Goal: Task Accomplishment & Management: Manage account settings

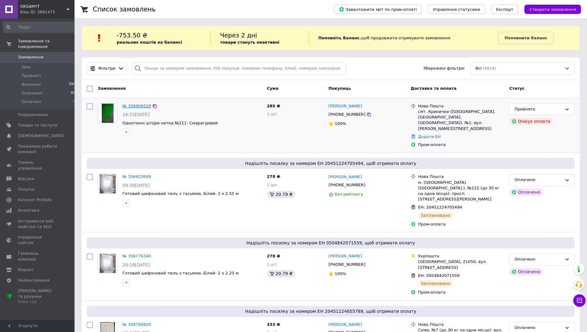
click at [134, 104] on link "№ 356906528" at bounding box center [136, 106] width 28 height 5
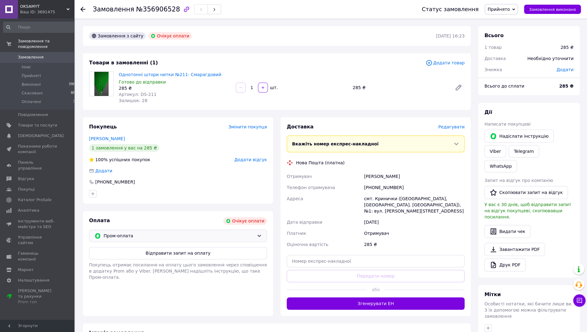
click at [158, 235] on span "Пром-оплата" at bounding box center [179, 235] width 151 height 7
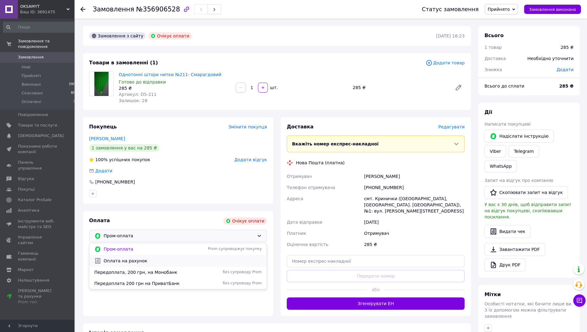
click at [151, 263] on span "Оплата на рахунок" at bounding box center [183, 261] width 158 height 6
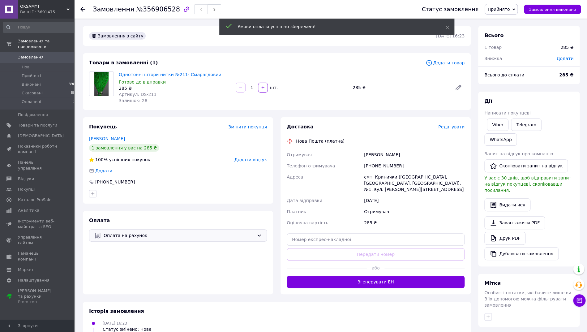
click at [172, 231] on div "Оплата на рахунок" at bounding box center [178, 235] width 178 height 12
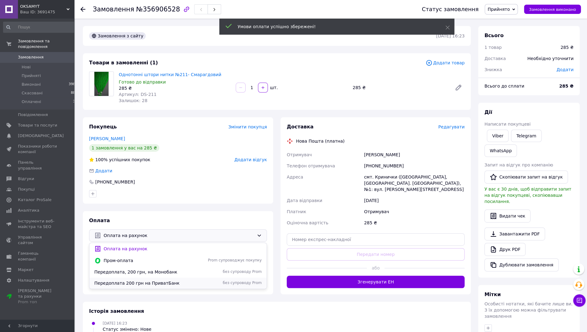
click at [164, 282] on span "Передоплата 200 грн на ПриватБанк" at bounding box center [143, 283] width 99 height 6
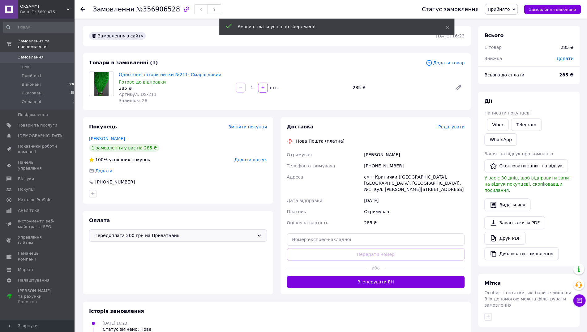
click at [450, 128] on span "Редагувати" at bounding box center [451, 126] width 26 height 5
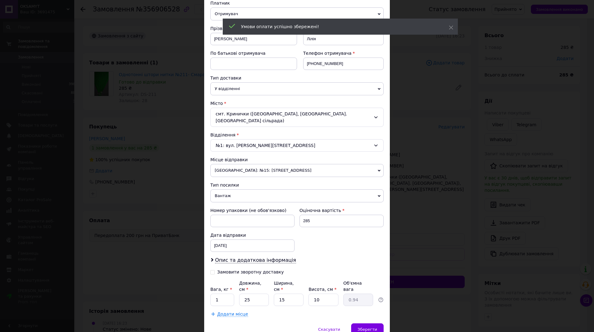
scroll to position [101, 0]
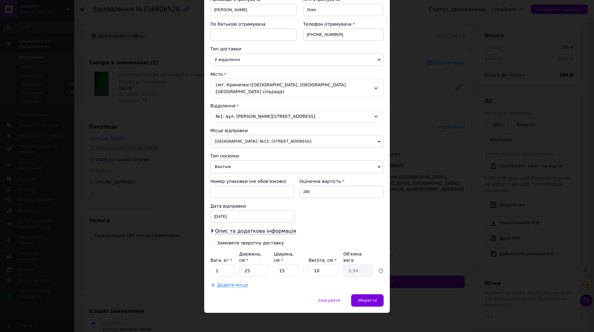
click at [247, 242] on div "Замовити зворотну доставку" at bounding box center [250, 242] width 67 height 5
click at [215, 242] on input "Замовити зворотну доставку" at bounding box center [212, 242] width 4 height 4
checkbox input "true"
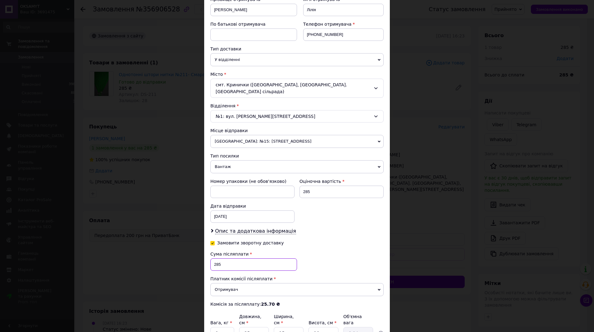
click at [212, 262] on input "285" at bounding box center [253, 264] width 87 height 12
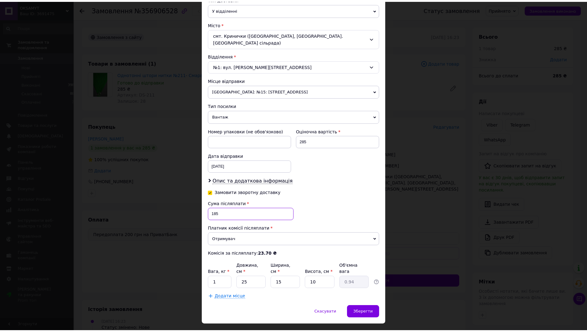
scroll to position [163, 0]
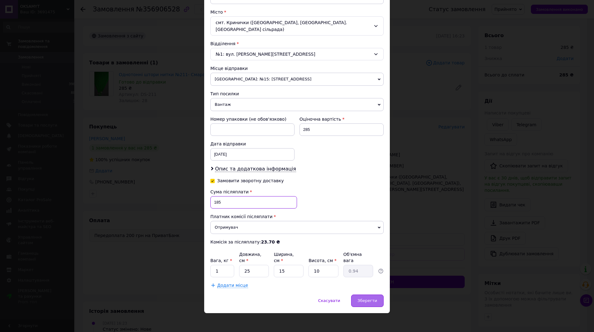
type input "185"
click at [352, 294] on div "Зберегти" at bounding box center [367, 300] width 32 height 12
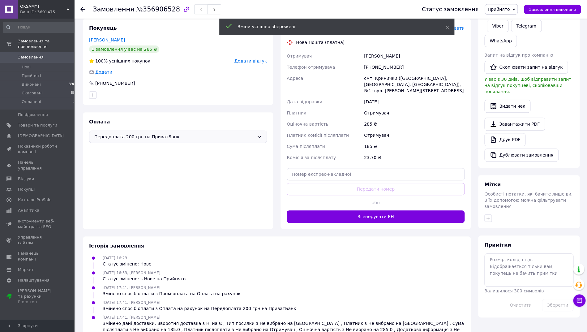
scroll to position [116, 0]
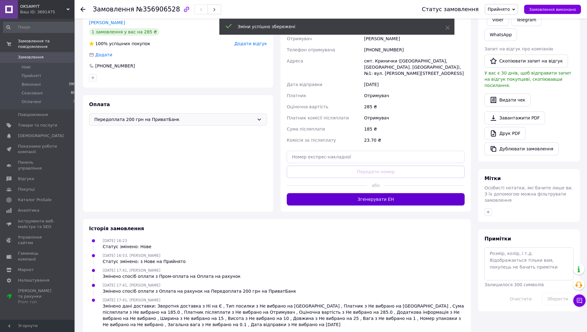
click at [364, 200] on button "Згенерувати ЕН" at bounding box center [376, 199] width 178 height 12
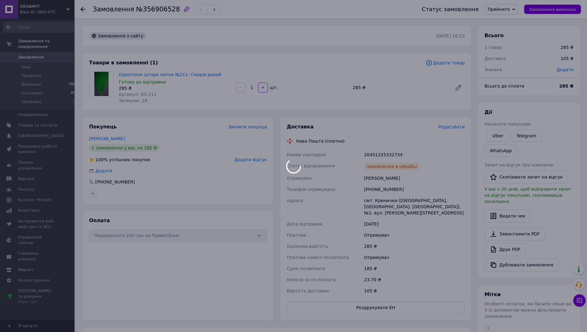
click at [374, 155] on div at bounding box center [293, 166] width 587 height 332
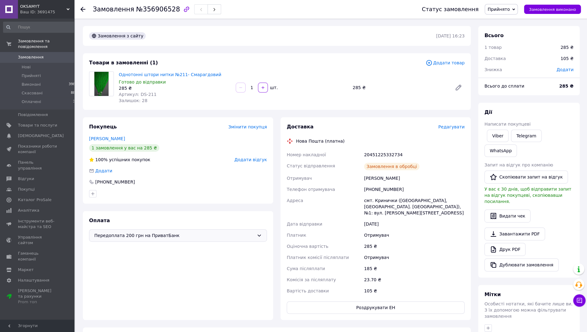
click at [374, 155] on div "20451225332734" at bounding box center [414, 154] width 103 height 11
